Goal: Information Seeking & Learning: Learn about a topic

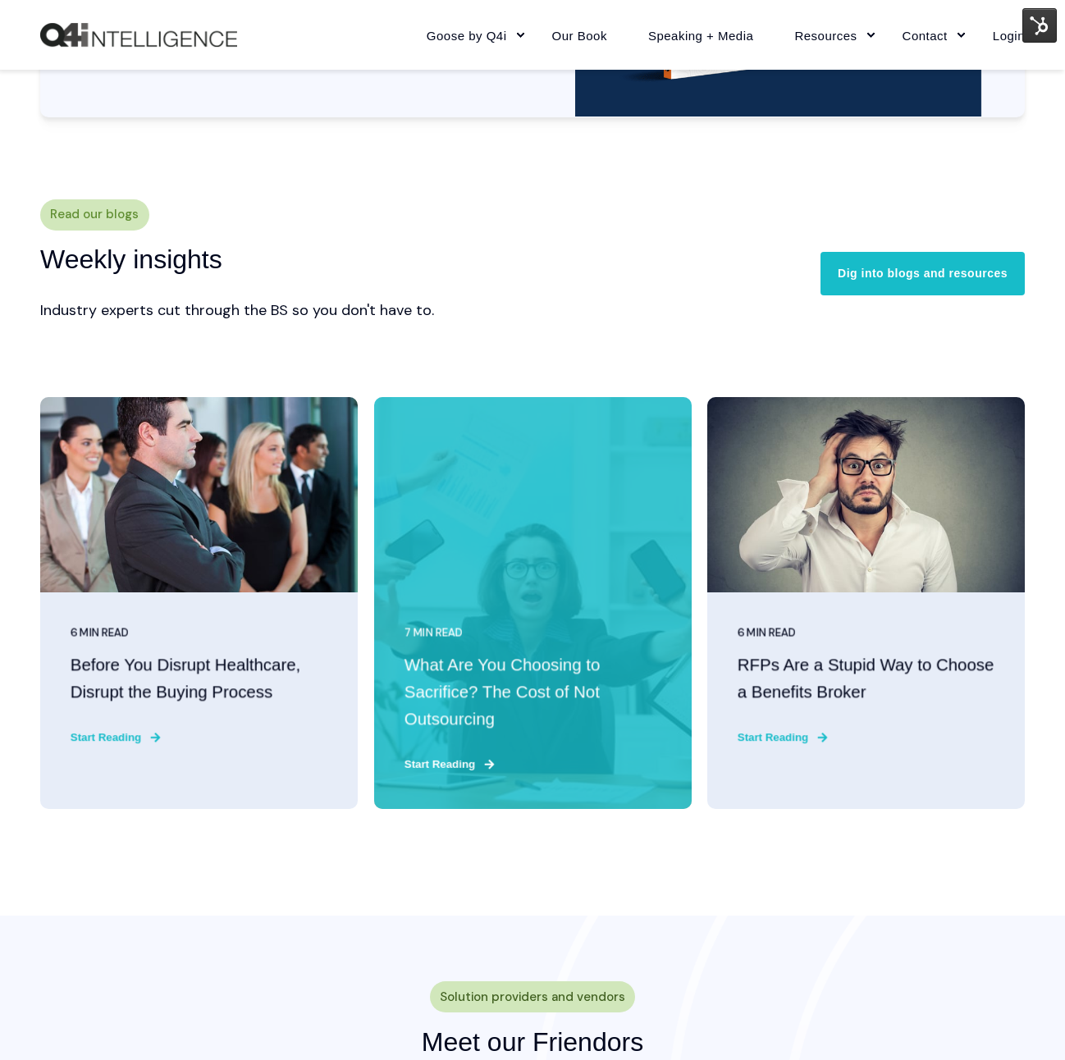
scroll to position [3728, 0]
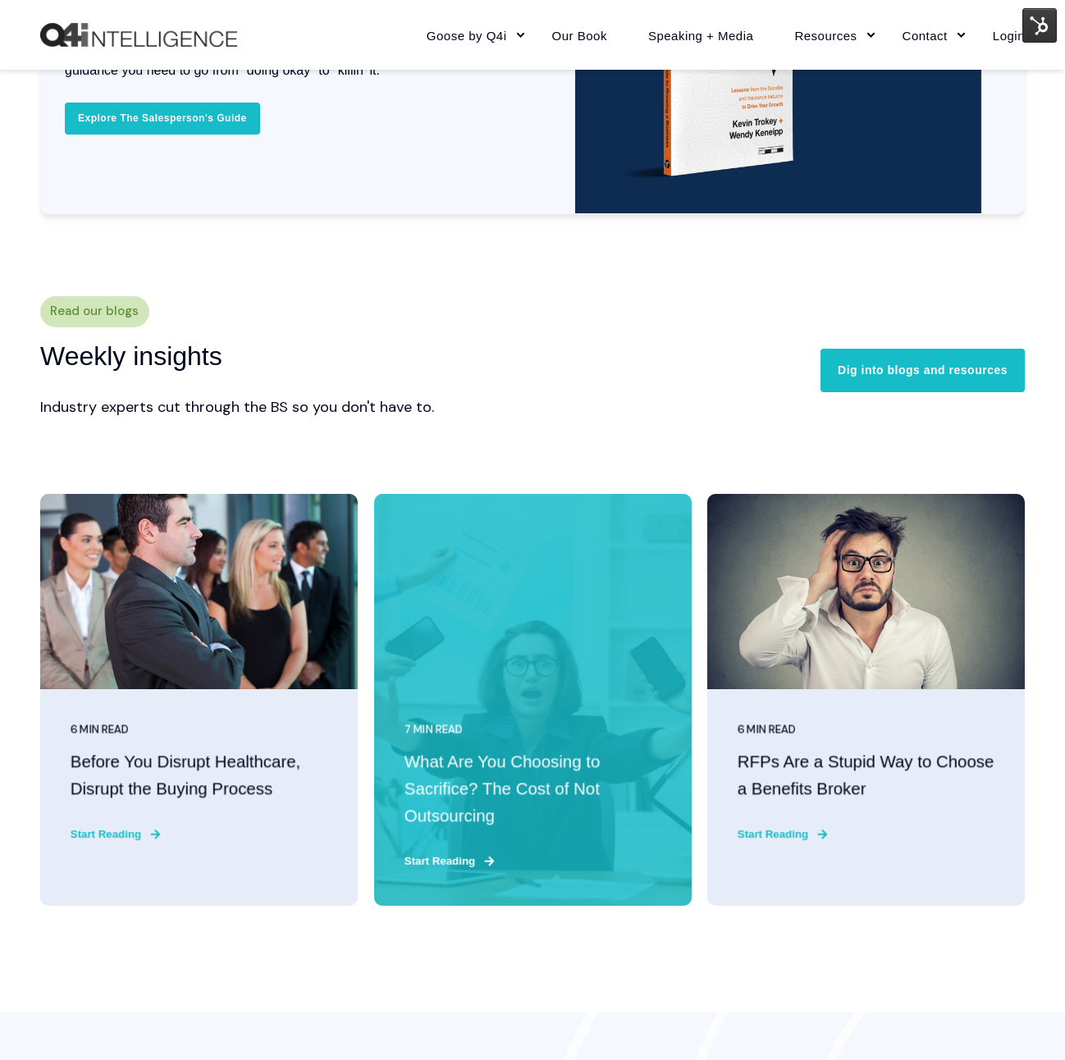
click at [572, 782] on h3 "What Are You Choosing to Sacrifice? The Cost of Not Outsourcing" at bounding box center [532, 789] width 257 height 80
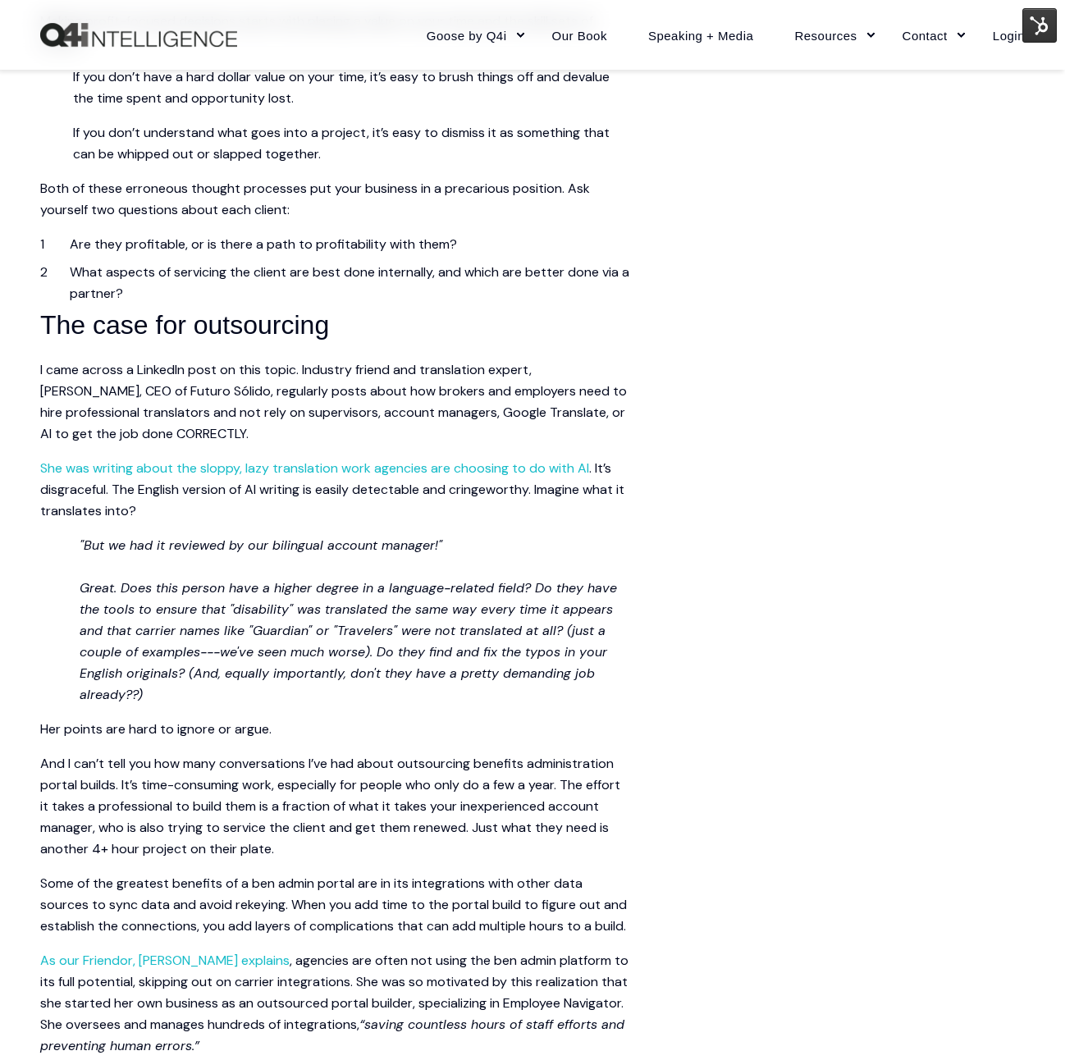
scroll to position [1860, 0]
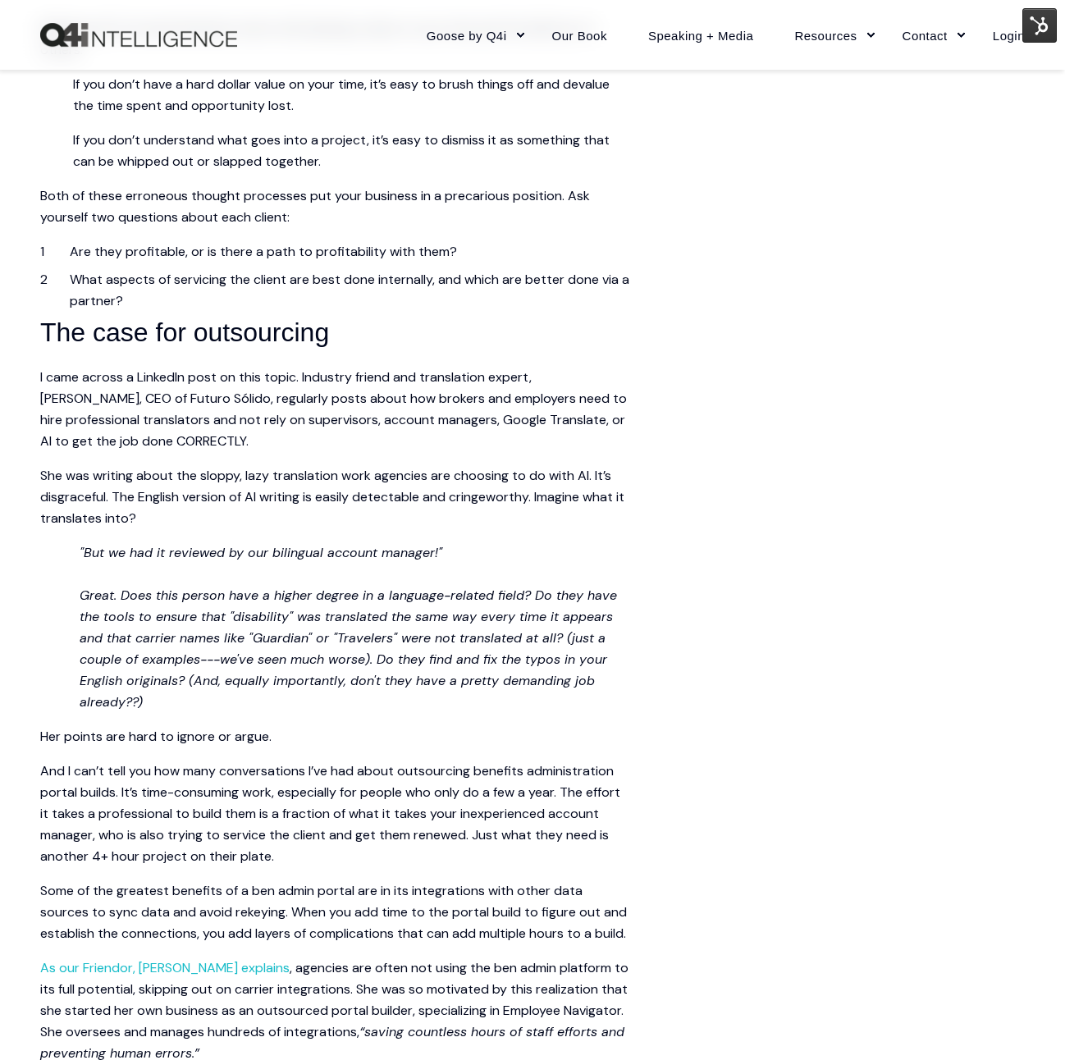
click at [280, 484] on link "She was writing about the sloppy, lazy translation work agencies are choosing t…" at bounding box center [314, 475] width 549 height 17
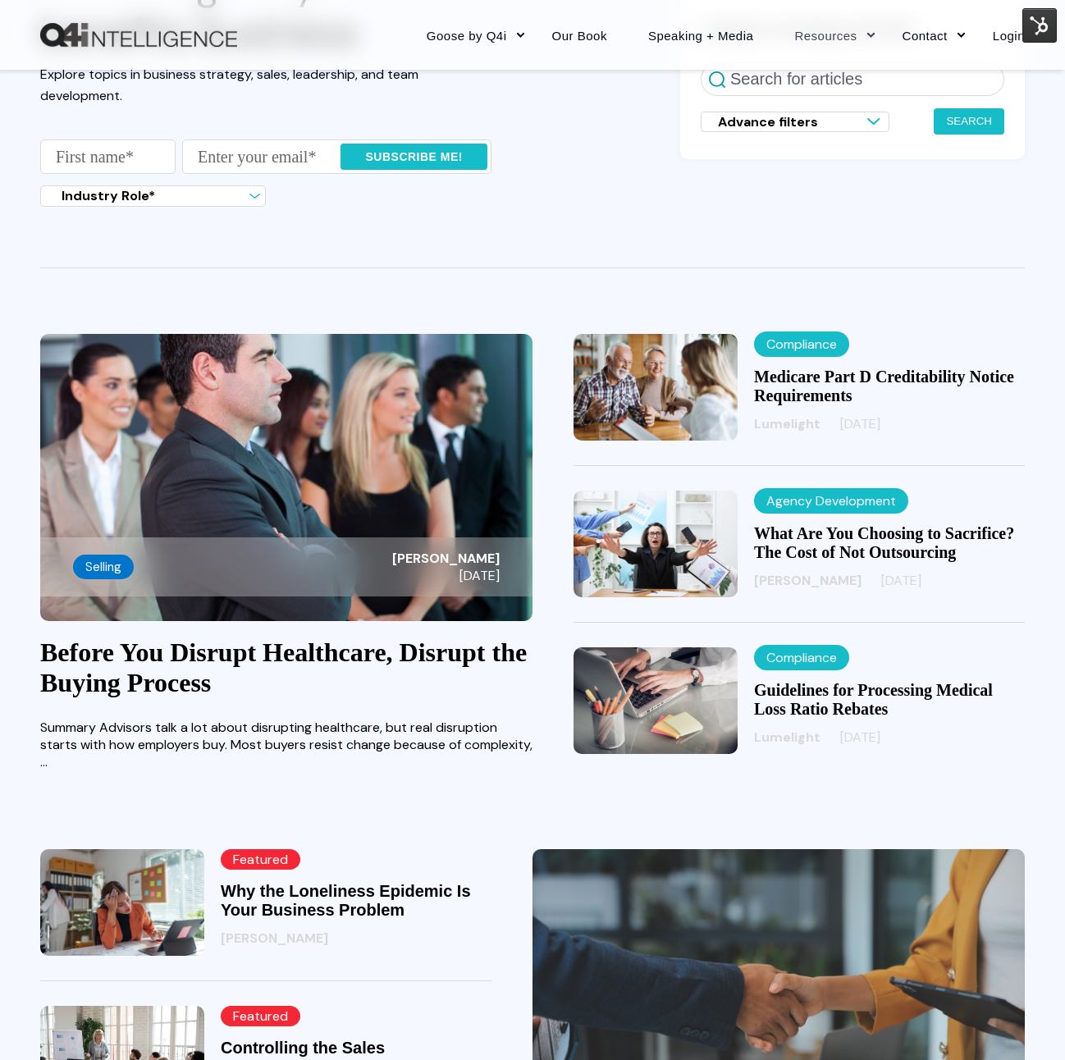
scroll to position [203, 0]
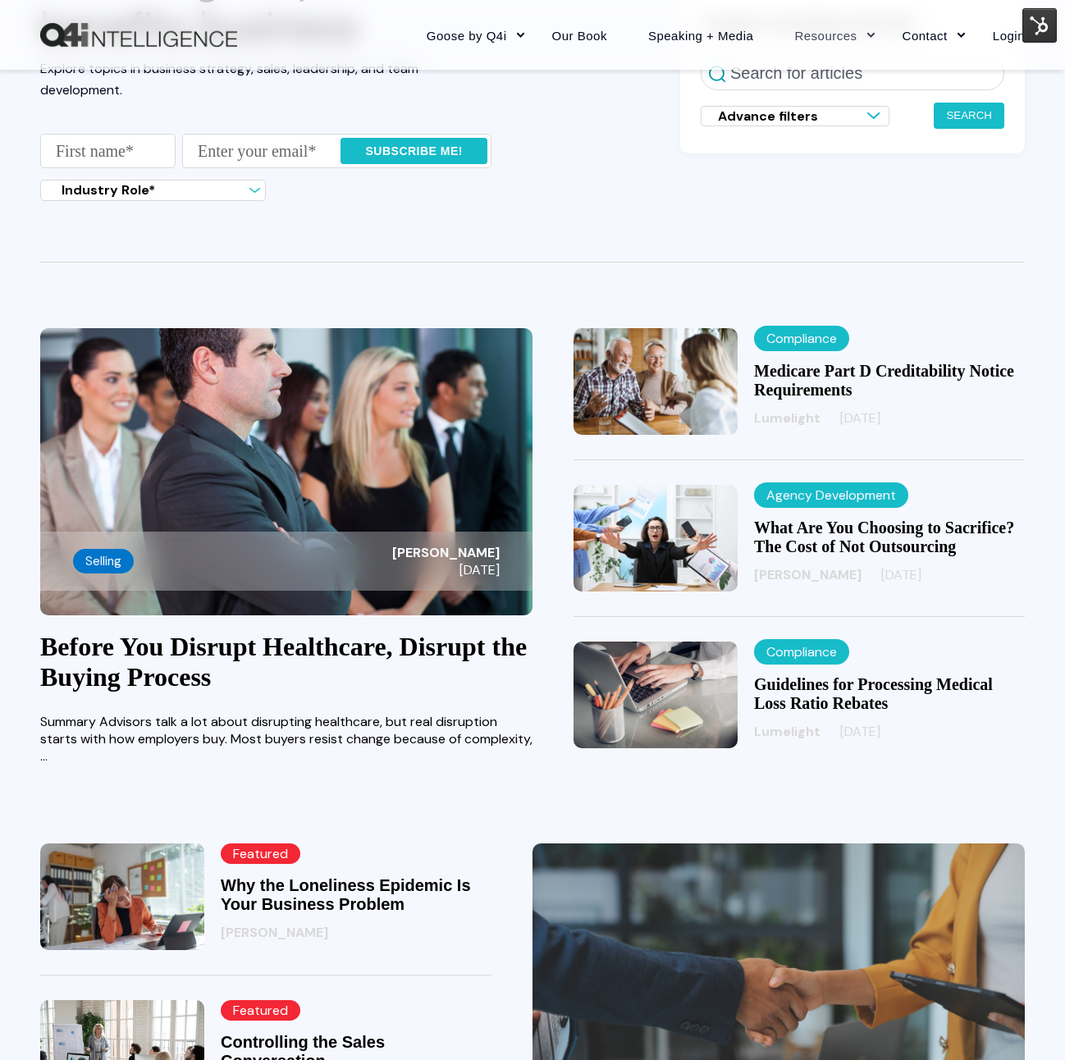
click at [296, 654] on link "Before You Disrupt Healthcare, Disrupt the Buying Process" at bounding box center [283, 662] width 486 height 60
